Goal: Task Accomplishment & Management: Use online tool/utility

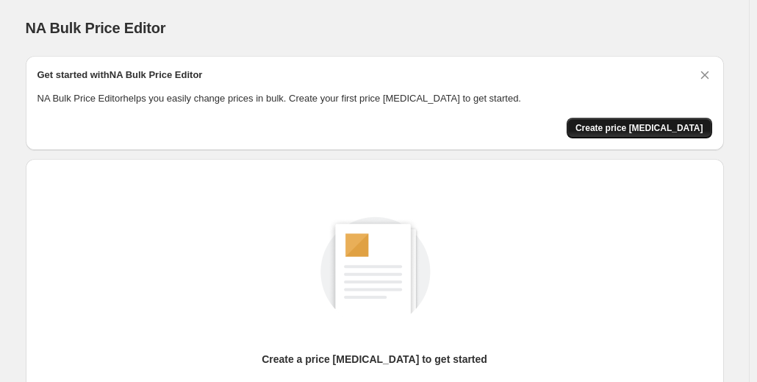
click at [623, 130] on span "Create price [MEDICAL_DATA]" at bounding box center [640, 128] width 128 height 12
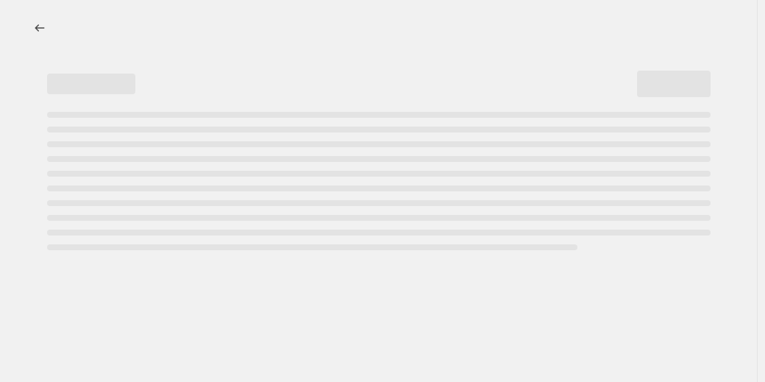
select select "percentage"
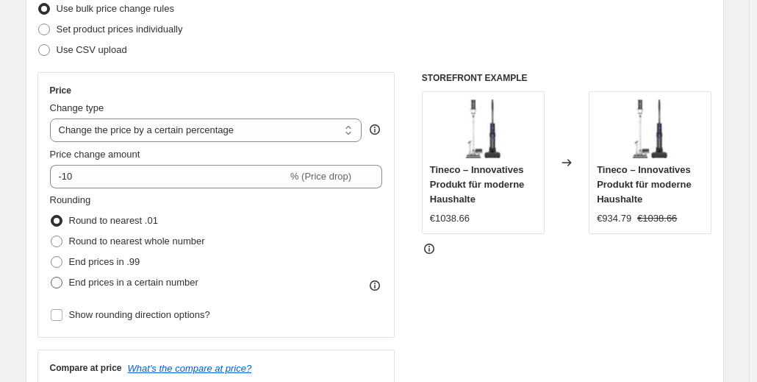
scroll to position [245, 0]
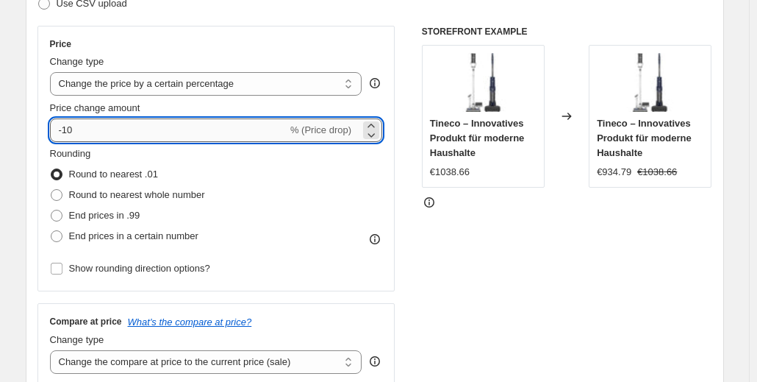
click at [184, 137] on input "-10" at bounding box center [168, 130] width 237 height 24
type input "-1"
type input "-20"
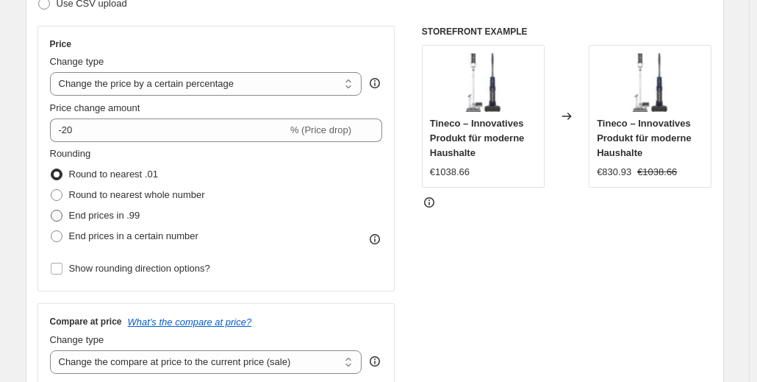
click at [130, 217] on span "End prices in .99" at bounding box center [104, 215] width 71 height 11
click at [51, 210] on input "End prices in .99" at bounding box center [51, 210] width 1 height 1
radio input "true"
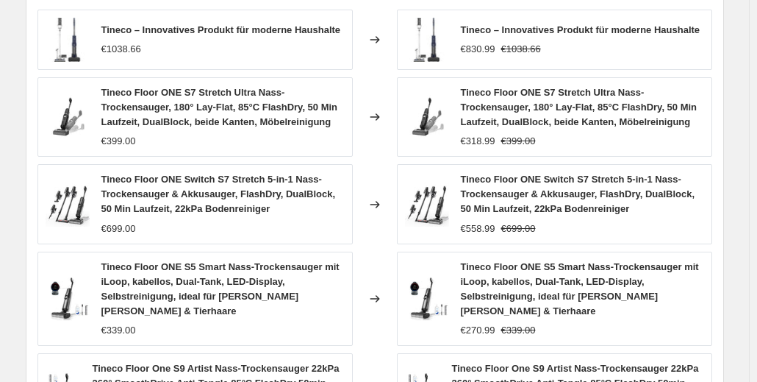
scroll to position [1162, 0]
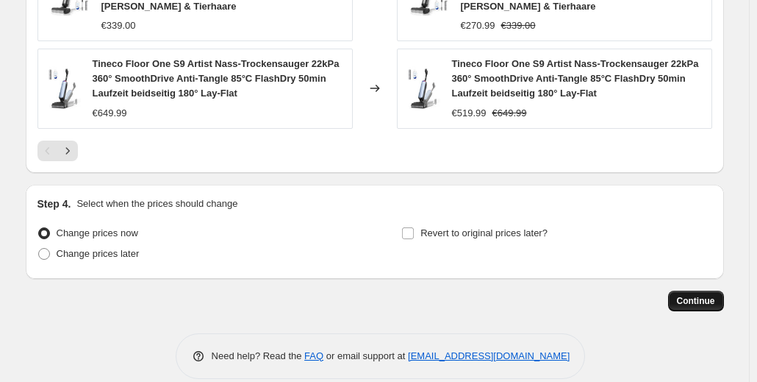
click at [691, 295] on span "Continue" at bounding box center [696, 301] width 38 height 12
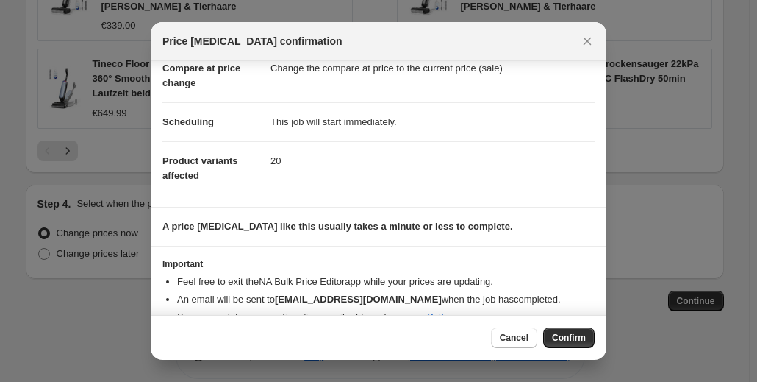
scroll to position [100, 0]
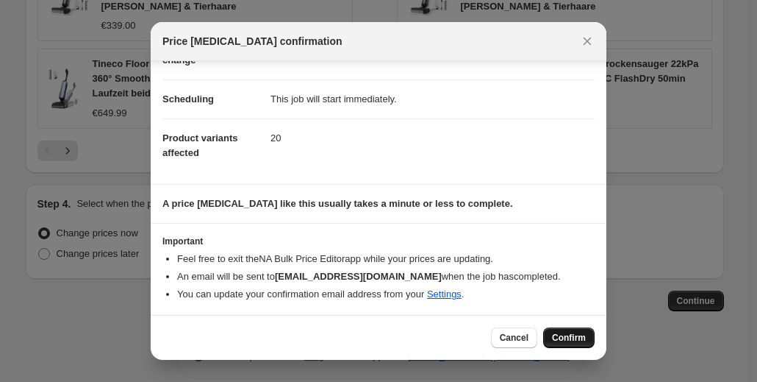
click at [578, 337] on span "Confirm" at bounding box center [569, 338] width 34 height 12
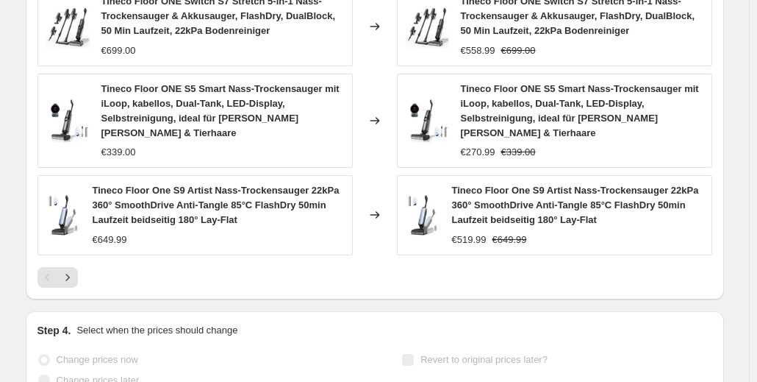
scroll to position [1200, 0]
